Goal: Task Accomplishment & Management: Use online tool/utility

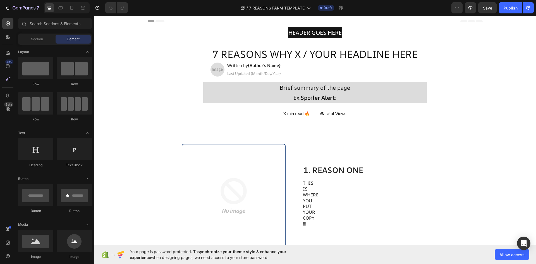
click at [106, 22] on span "Header" at bounding box center [111, 21] width 12 height 6
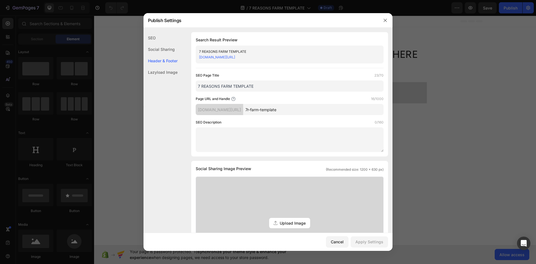
scroll to position [202, 0]
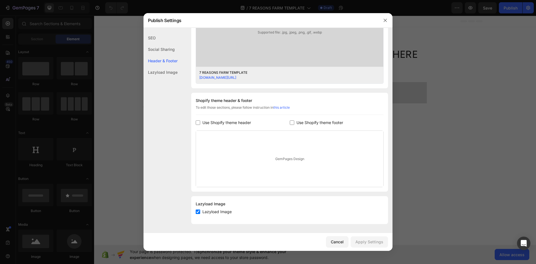
click at [164, 51] on div "Social Sharing" at bounding box center [161, 49] width 34 height 11
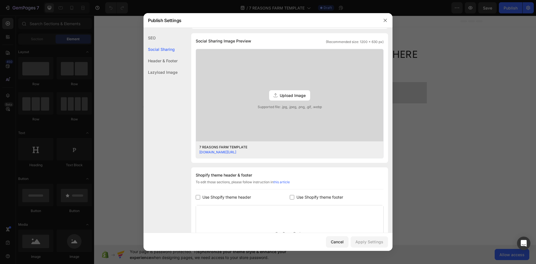
click at [166, 66] on div "Header & Footer" at bounding box center [161, 60] width 34 height 11
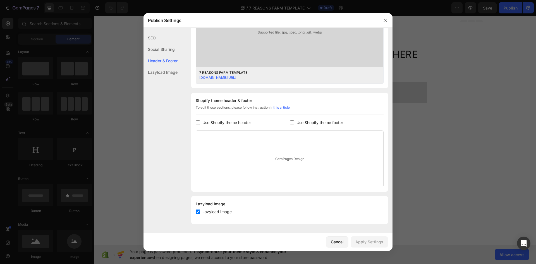
click at [166, 74] on div "Lazyload Image" at bounding box center [161, 71] width 34 height 11
click at [164, 63] on div "Header & Footer" at bounding box center [161, 60] width 34 height 11
click at [166, 49] on div "Social Sharing" at bounding box center [161, 49] width 34 height 11
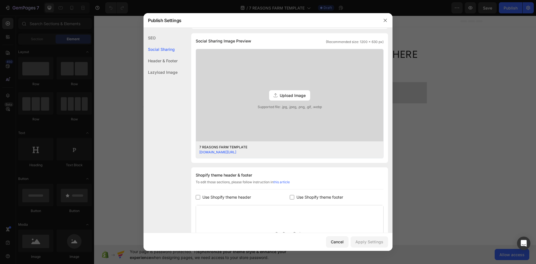
click at [249, 147] on div "7 REASONS FARM TEMPLATE" at bounding box center [285, 147] width 172 height 5
drag, startPoint x: 250, startPoint y: 147, endPoint x: 232, endPoint y: 156, distance: 19.9
click at [211, 146] on div "7 REASONS FARM TEMPLATE" at bounding box center [285, 147] width 172 height 5
click at [271, 154] on div "[DOMAIN_NAME][URL]" at bounding box center [285, 152] width 172 height 5
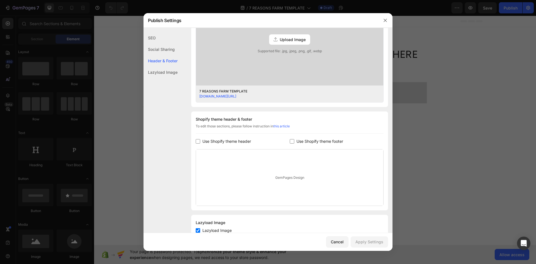
scroll to position [202, 0]
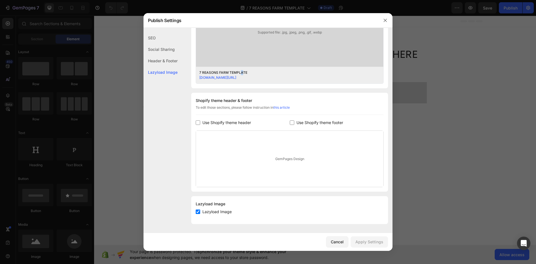
click at [241, 74] on div "7 REASONS FARM TEMPLATE" at bounding box center [285, 72] width 172 height 5
click at [265, 137] on div "GemPages Design" at bounding box center [289, 159] width 187 height 56
drag, startPoint x: 384, startPoint y: 20, endPoint x: 290, endPoint y: 7, distance: 95.0
click at [384, 20] on icon "button" at bounding box center [385, 20] width 4 height 4
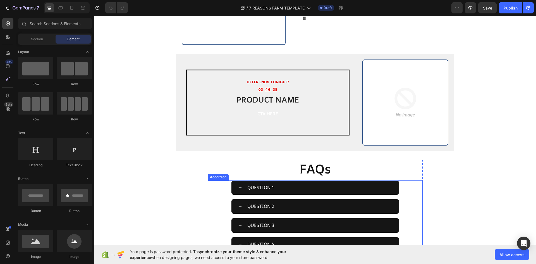
scroll to position [1048, 0]
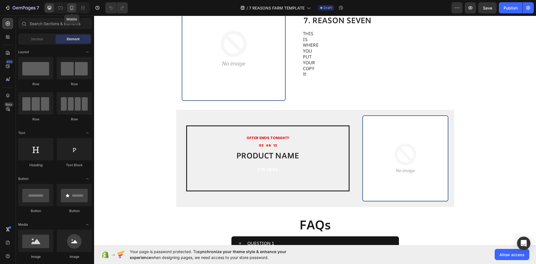
click at [71, 8] on icon at bounding box center [72, 8] width 6 height 6
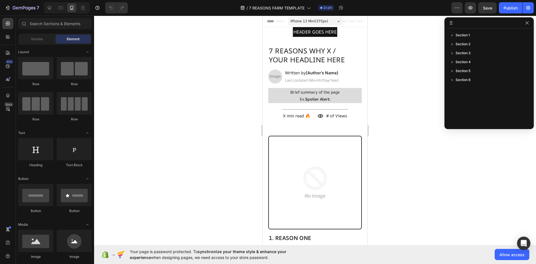
click at [322, 21] on span "iPhone 13 Mini ( 375 px)" at bounding box center [310, 21] width 38 height 6
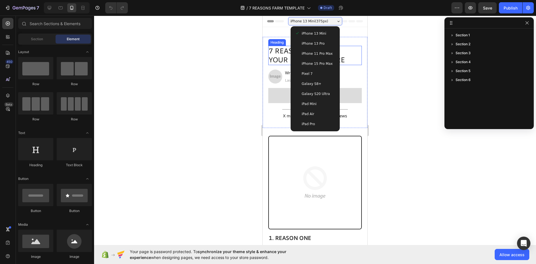
click at [357, 51] on h2 "7 REASONS WHY X / YOUR HEADLINE HERE" at bounding box center [315, 55] width 94 height 19
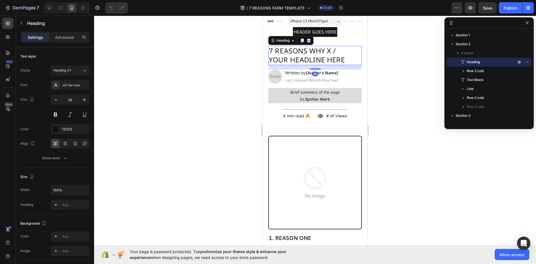
click at [373, 38] on div at bounding box center [315, 140] width 442 height 248
